Goal: Task Accomplishment & Management: Manage account settings

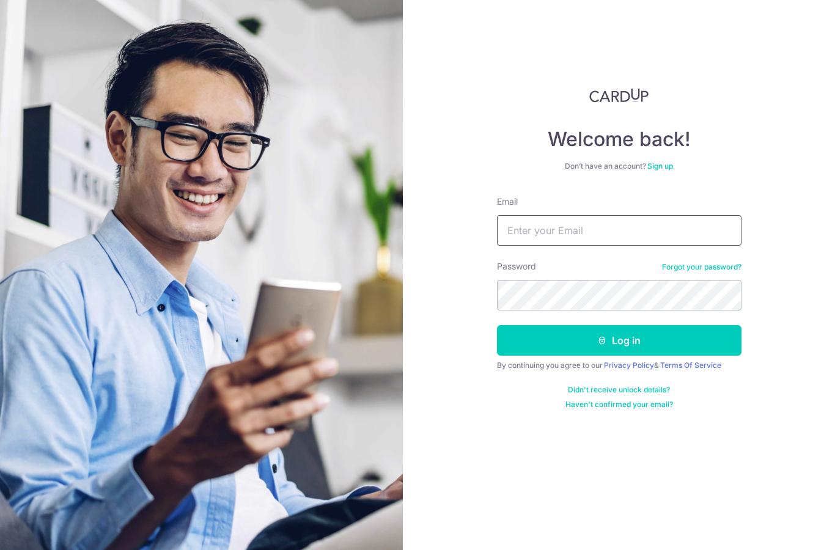
click at [611, 232] on input "Email" at bounding box center [619, 230] width 245 height 31
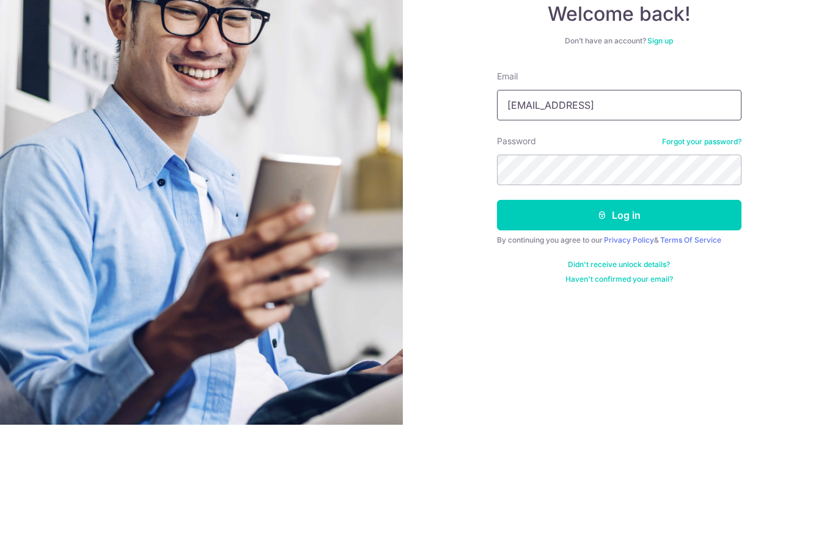
type input "[EMAIL_ADDRESS]"
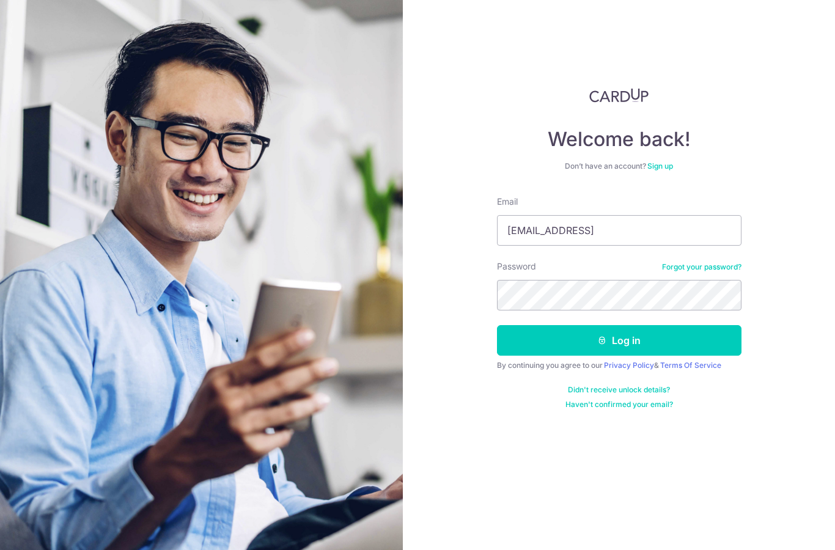
click at [621, 325] on button "Log in" at bounding box center [619, 340] width 245 height 31
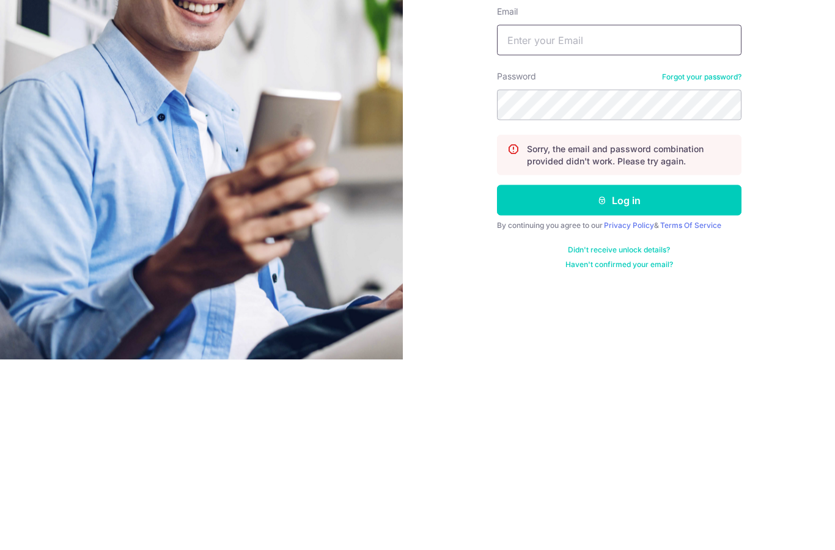
click at [596, 215] on input "Email" at bounding box center [619, 230] width 245 height 31
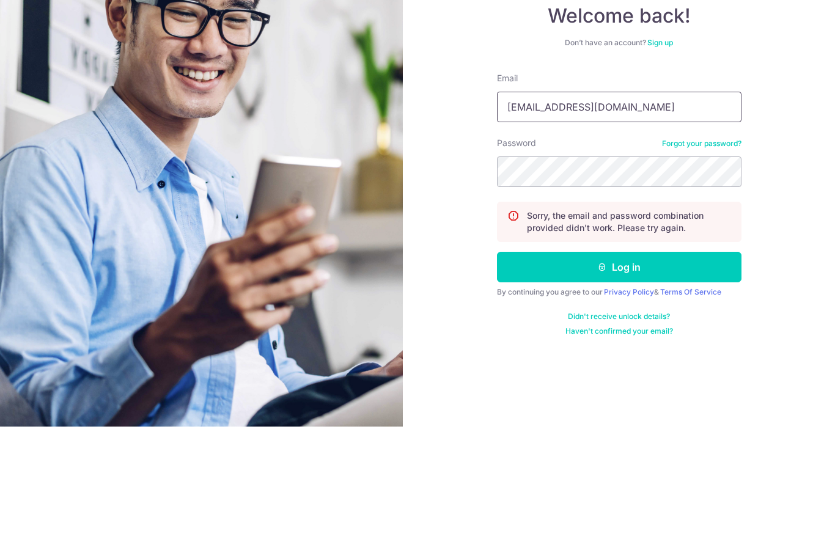
type input "[EMAIL_ADDRESS][DOMAIN_NAME]"
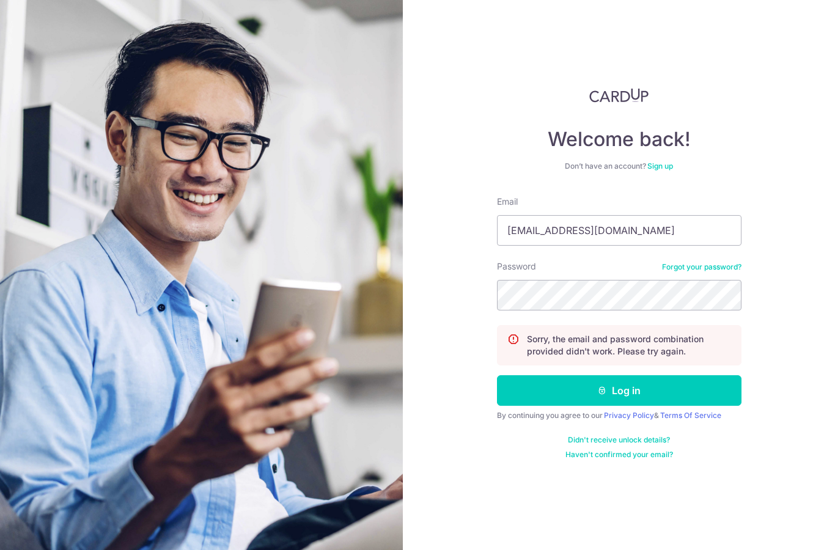
click at [628, 375] on button "Log in" at bounding box center [619, 390] width 245 height 31
click at [613, 236] on input "Email" at bounding box center [619, 230] width 245 height 31
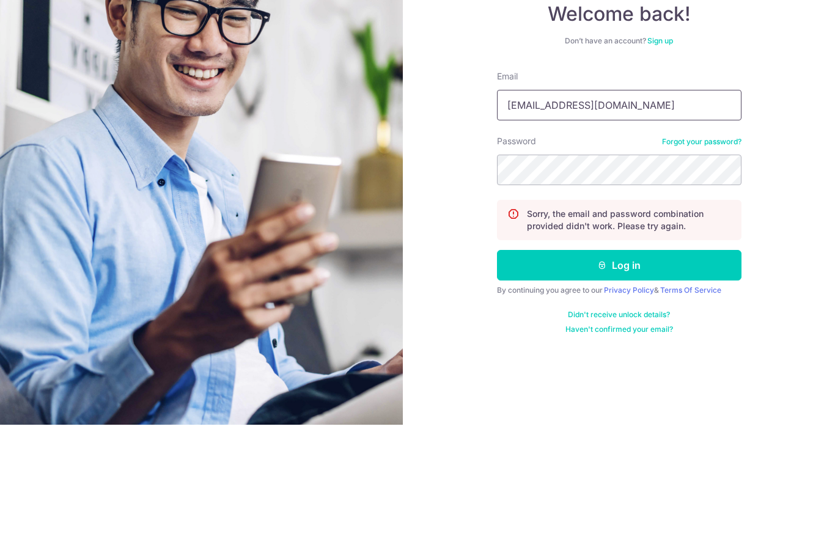
type input "[EMAIL_ADDRESS][DOMAIN_NAME]"
click at [707, 262] on link "Forgot your password?" at bounding box center [701, 267] width 79 height 10
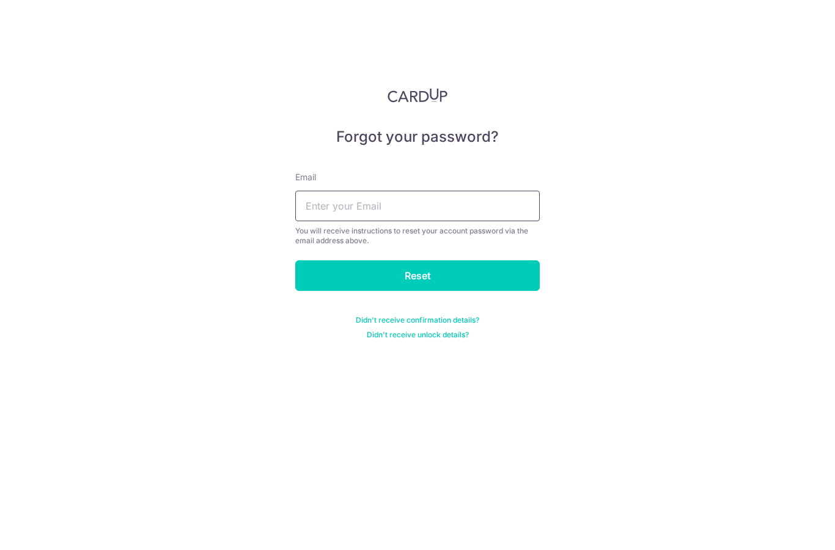
click at [456, 205] on input "text" at bounding box center [417, 206] width 245 height 31
type input "Wangtl1@yahoo.com"
click at [430, 260] on input "Reset" at bounding box center [417, 275] width 245 height 31
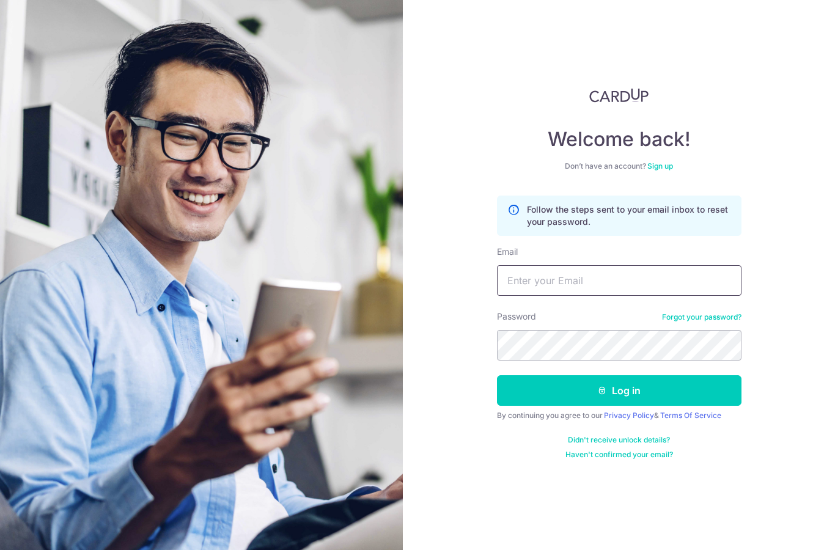
click at [573, 285] on input "Email" at bounding box center [619, 280] width 245 height 31
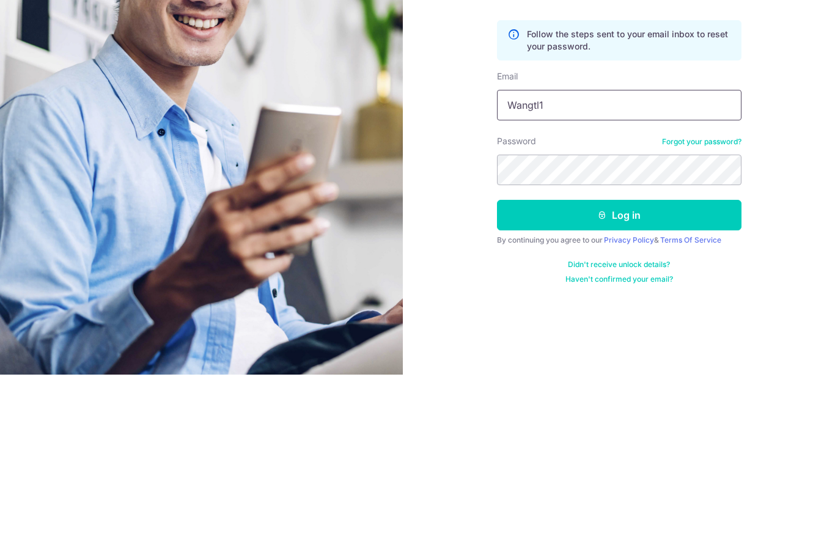
type input "Wangtl1@"
type input "wangtl1@yahoo.com"
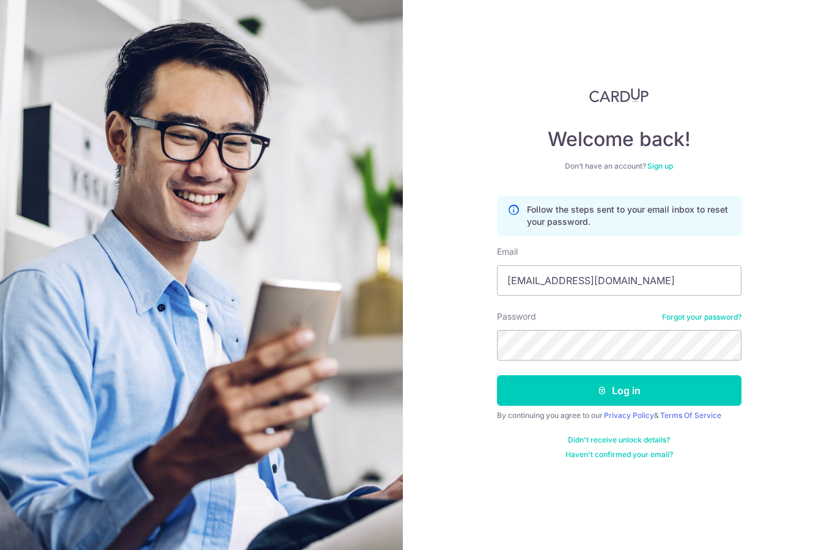
click at [611, 375] on button "Log in" at bounding box center [619, 390] width 245 height 31
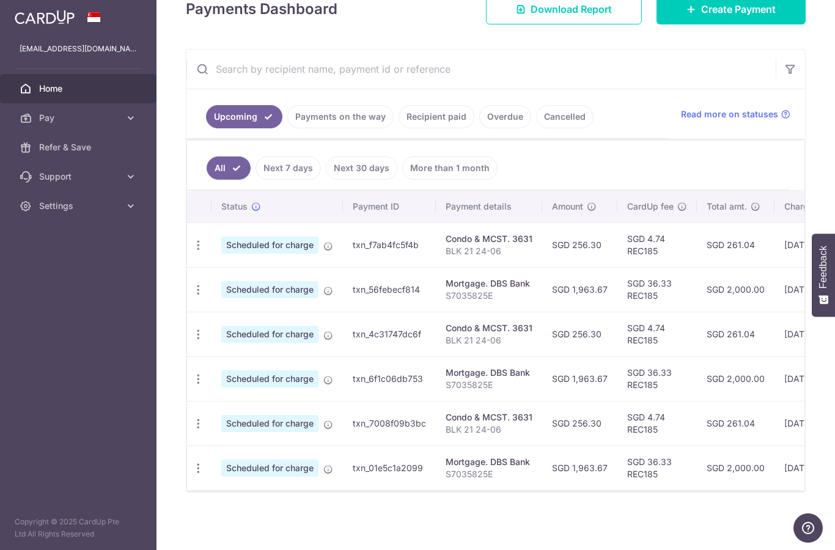
scroll to position [188, 0]
click at [192, 252] on icon "button" at bounding box center [198, 245] width 13 height 13
click at [223, 316] on span "Cancel payment" at bounding box center [264, 308] width 82 height 15
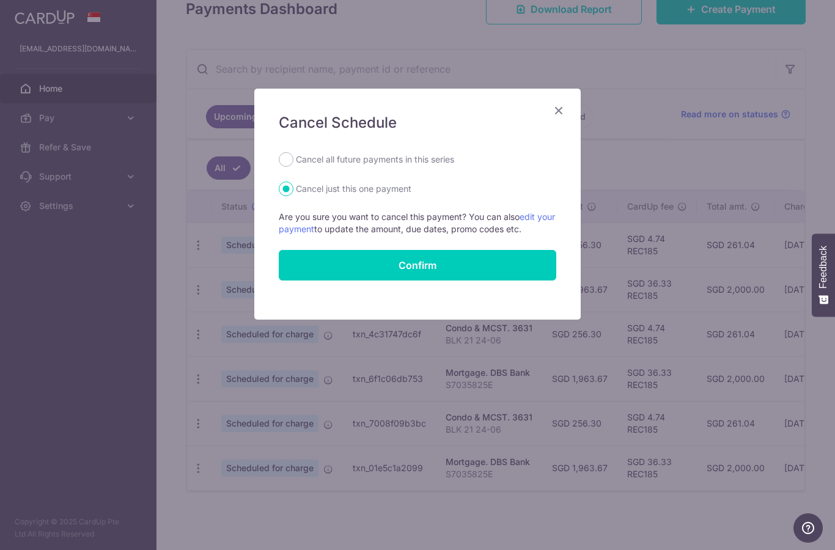
click at [394, 161] on label "Cancel all future payments in this series" at bounding box center [375, 159] width 158 height 15
click at [293, 161] on input "Cancel all future payments in this series" at bounding box center [286, 159] width 15 height 15
radio input "true"
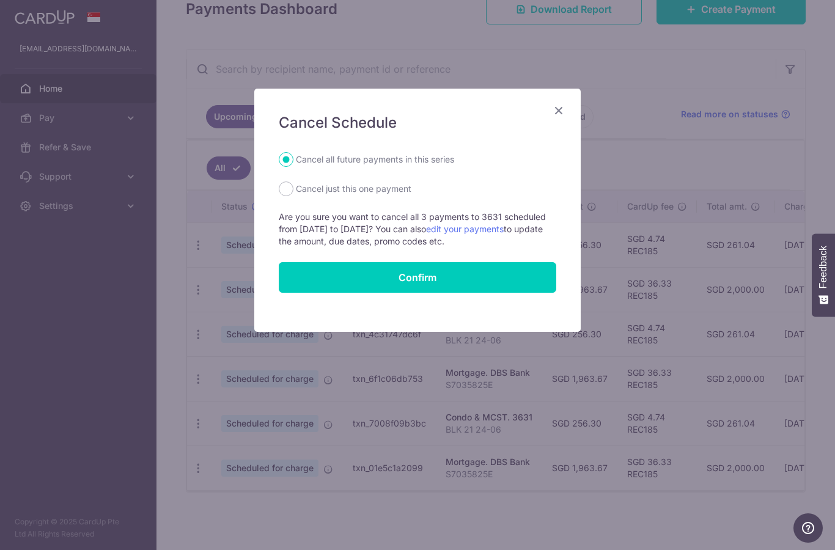
click at [438, 278] on button "Confirm" at bounding box center [418, 277] width 278 height 31
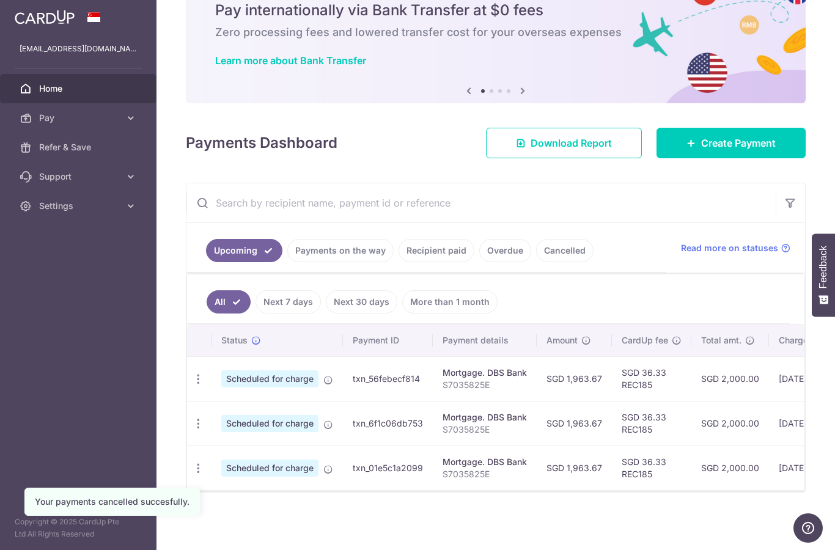
scroll to position [54, 0]
click at [192, 386] on icon "button" at bounding box center [198, 379] width 13 height 13
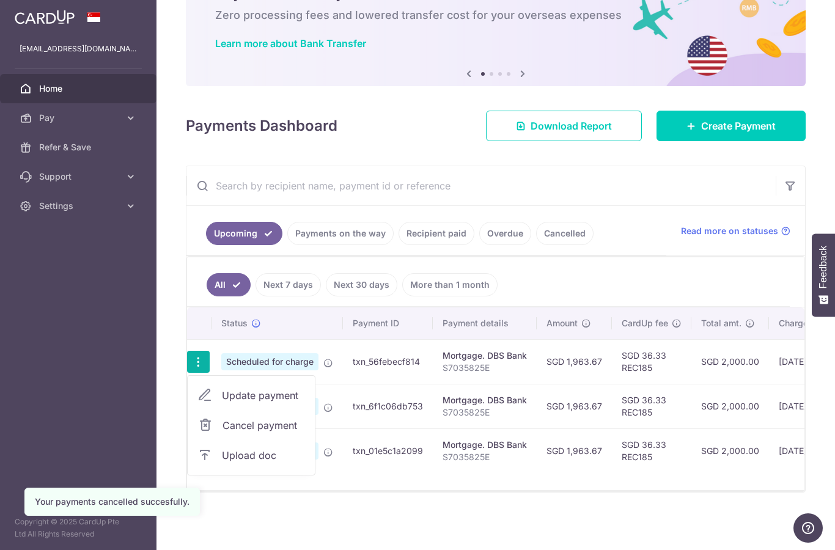
click at [223, 433] on span "Cancel payment" at bounding box center [264, 425] width 82 height 15
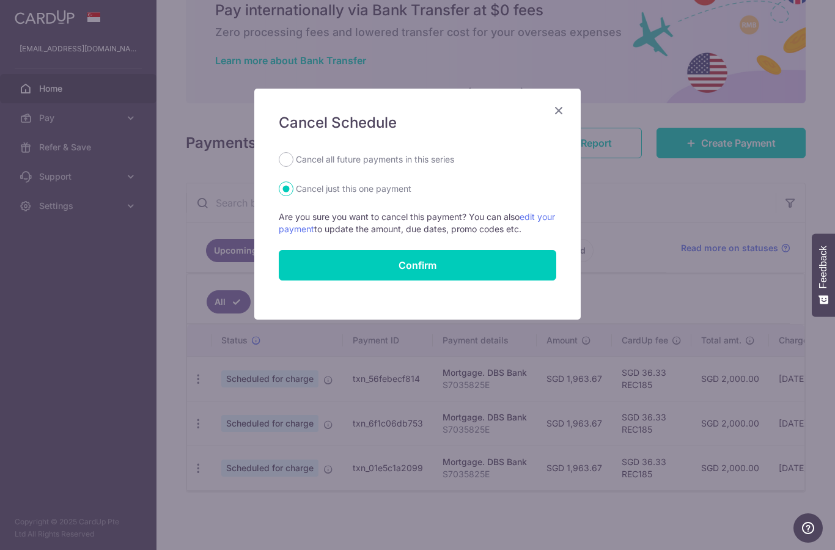
click at [383, 155] on label "Cancel all future payments in this series" at bounding box center [375, 159] width 158 height 15
click at [293, 155] on input "Cancel all future payments in this series" at bounding box center [286, 159] width 15 height 15
radio input "true"
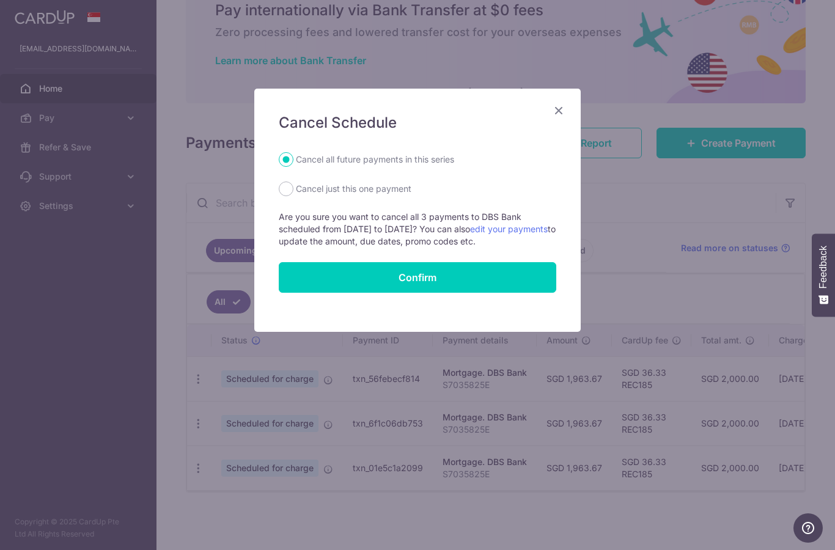
click at [440, 279] on button "Confirm" at bounding box center [418, 277] width 278 height 31
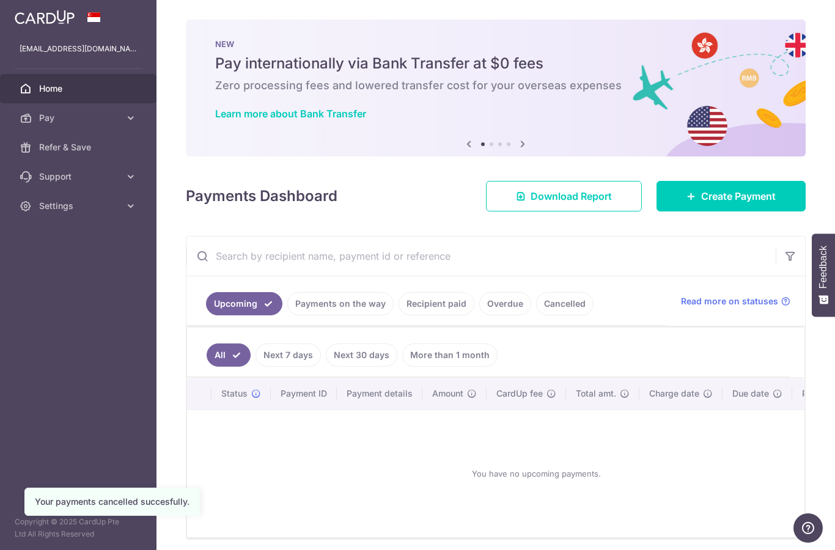
click at [0, 0] on icon "button" at bounding box center [0, 0] width 0 height 0
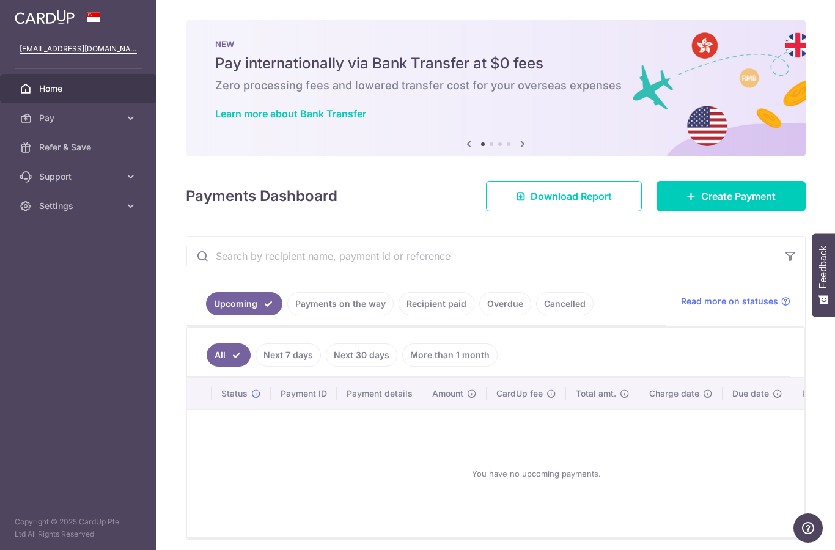
click at [100, 205] on span "Settings" at bounding box center [79, 206] width 81 height 12
click at [122, 169] on link "Support" at bounding box center [78, 176] width 157 height 29
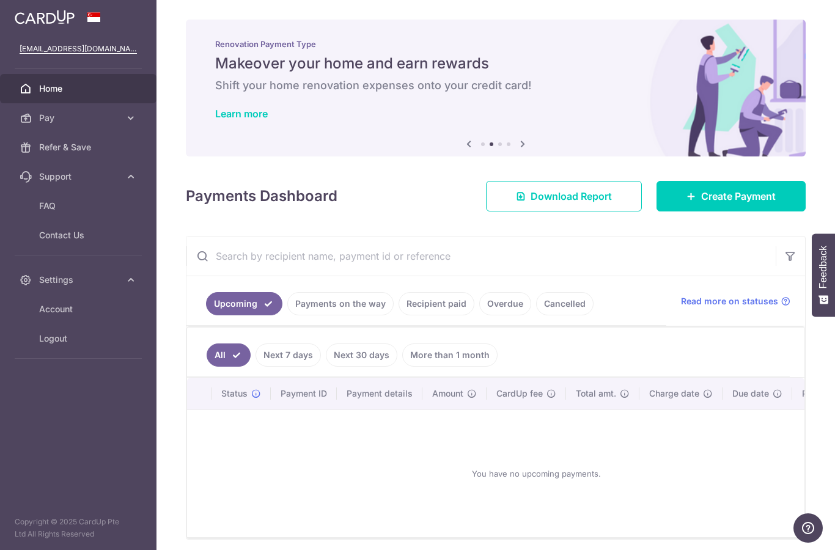
click at [120, 114] on link "Pay" at bounding box center [78, 117] width 157 height 29
click at [79, 150] on span "Payments" at bounding box center [79, 147] width 81 height 12
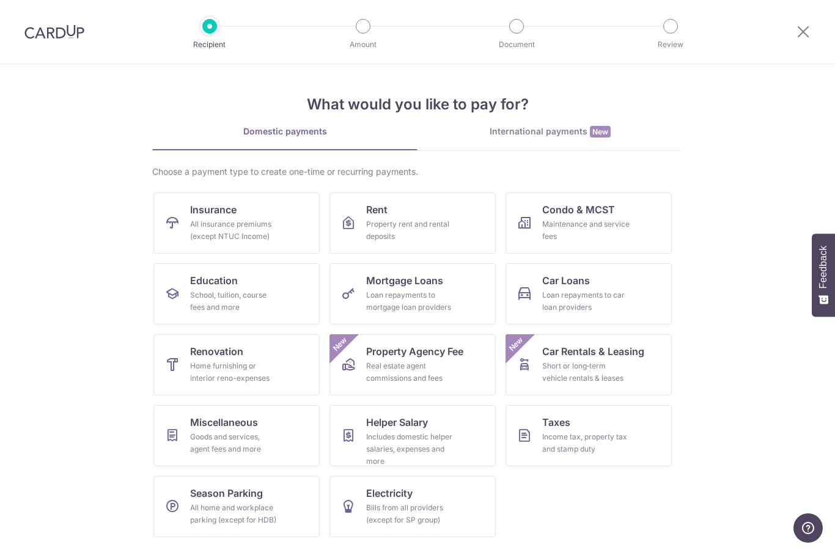
click at [801, 36] on icon at bounding box center [803, 31] width 15 height 15
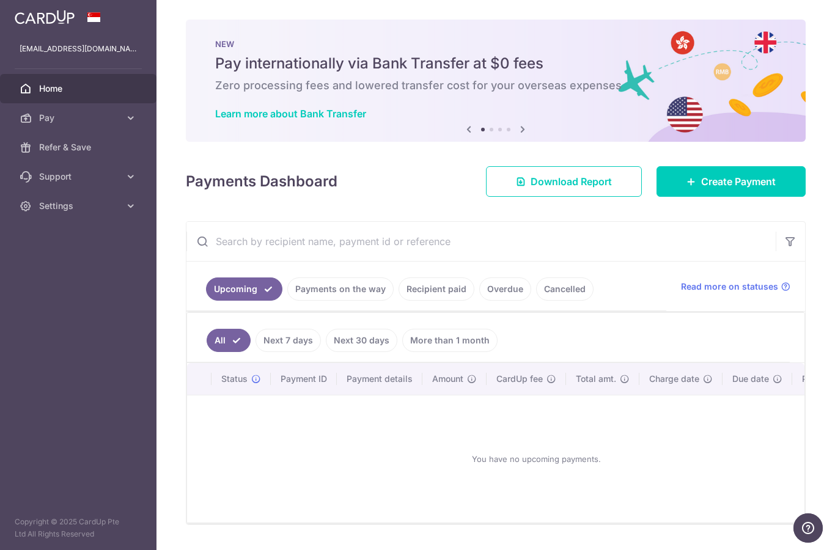
click at [0, 0] on icon "button" at bounding box center [0, 0] width 0 height 0
click at [118, 119] on span "Pay" at bounding box center [79, 118] width 81 height 12
click at [66, 208] on span "Cards" at bounding box center [79, 206] width 81 height 12
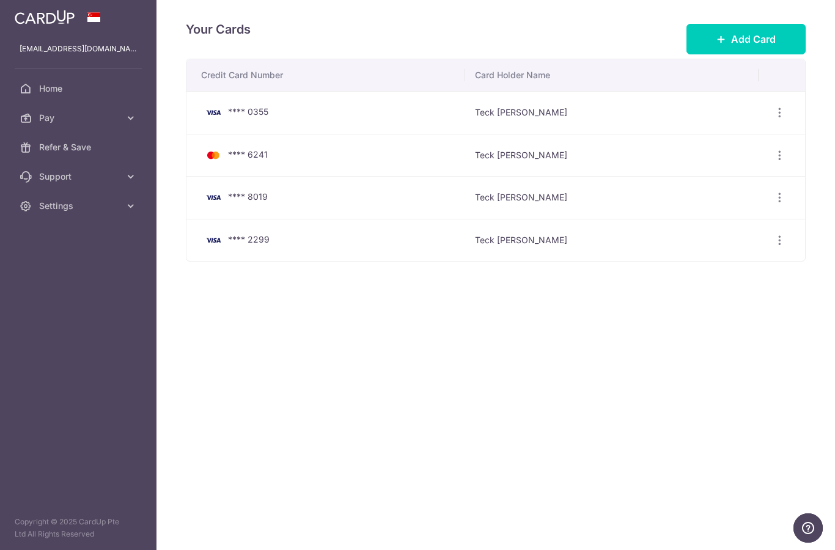
click at [784, 119] on icon "button" at bounding box center [779, 112] width 13 height 13
click at [719, 268] on span "Delete" at bounding box center [738, 261] width 83 height 15
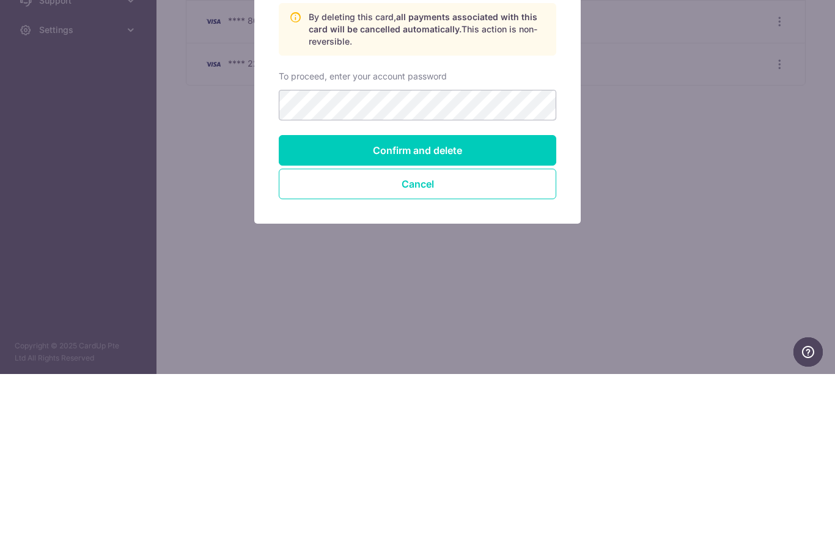
click at [432, 311] on input "Confirm and delete" at bounding box center [418, 326] width 278 height 31
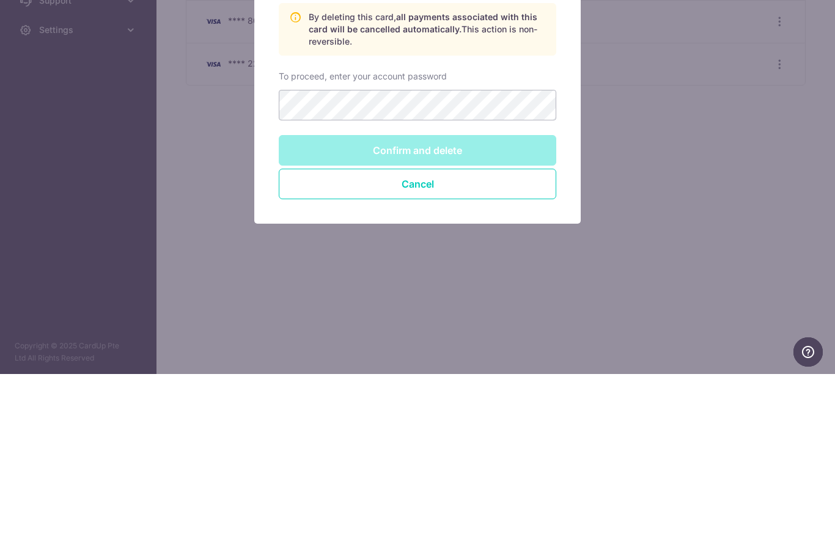
scroll to position [49, 0]
